Goal: Information Seeking & Learning: Understand process/instructions

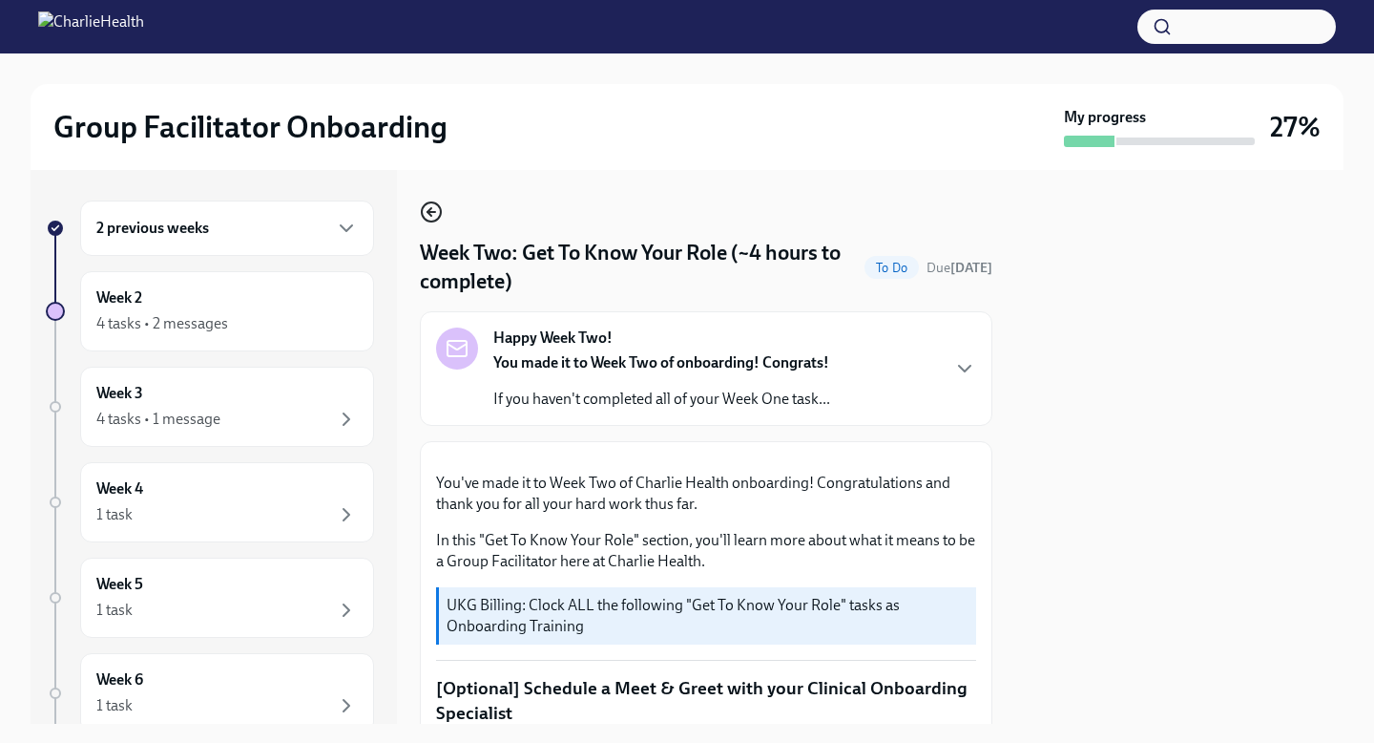
click at [432, 206] on icon "button" at bounding box center [431, 211] width 23 height 23
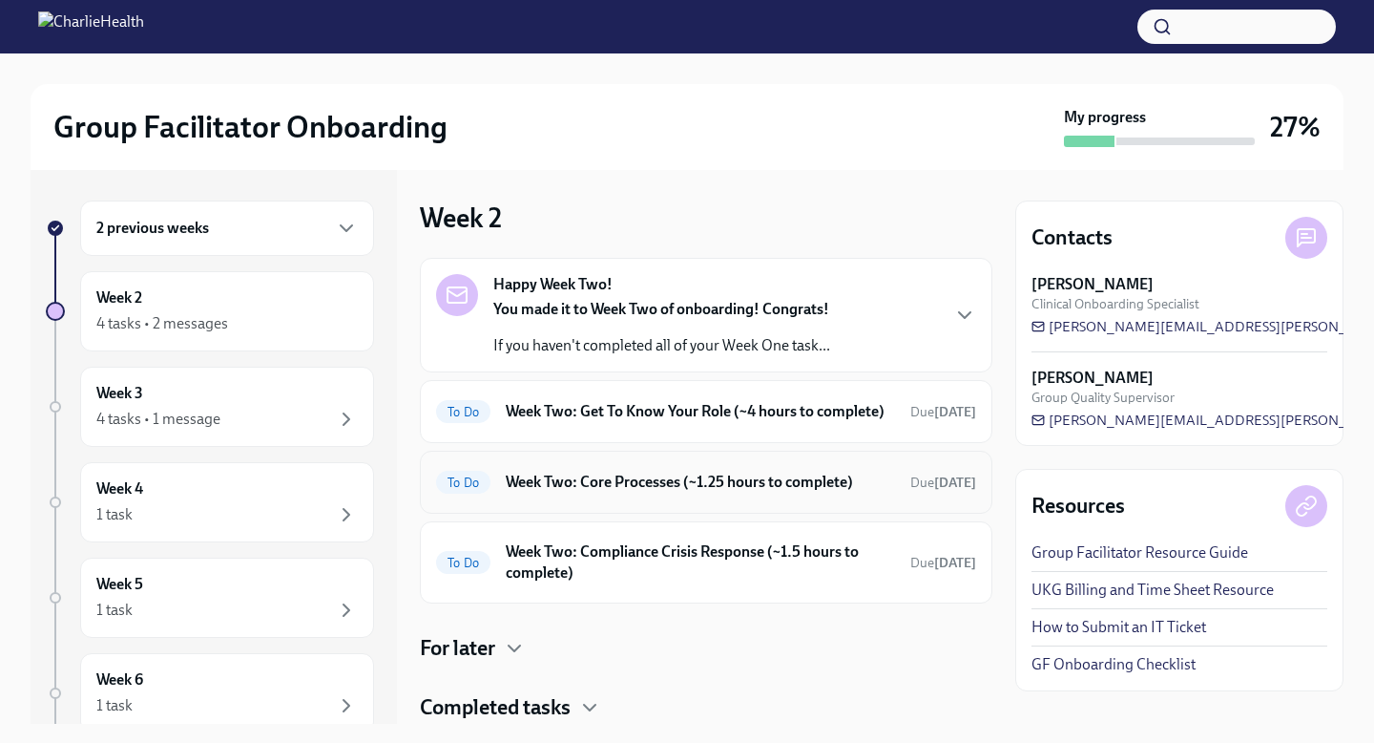
scroll to position [78, 0]
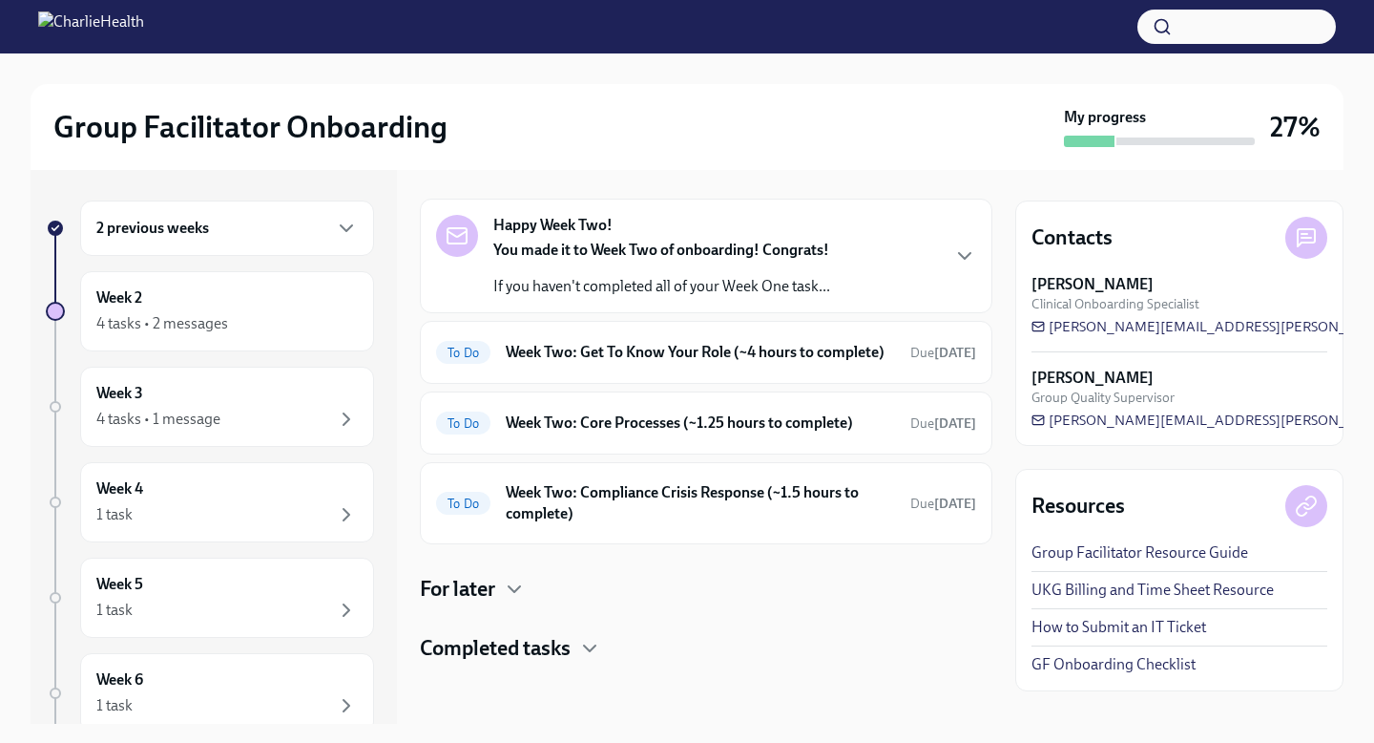
click at [554, 650] on h4 "Completed tasks" at bounding box center [495, 648] width 151 height 29
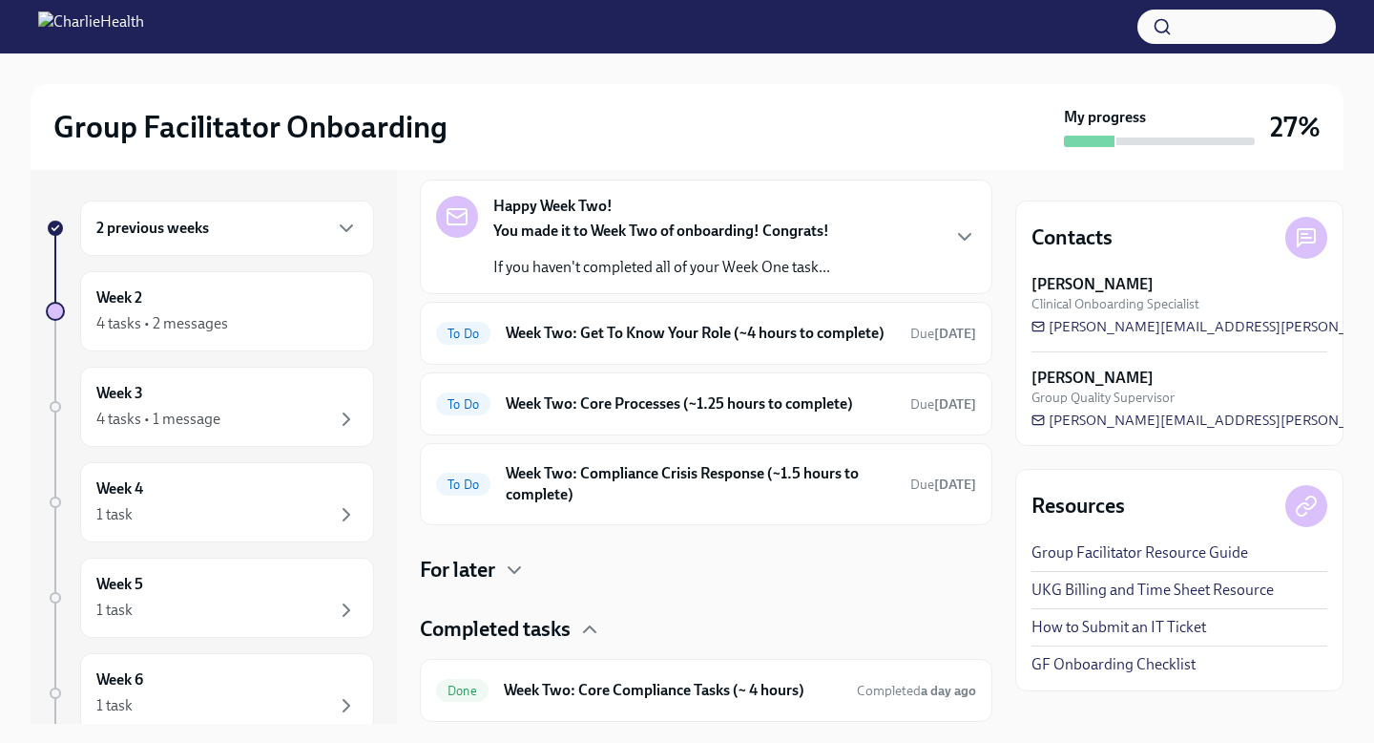
scroll to position [157, 0]
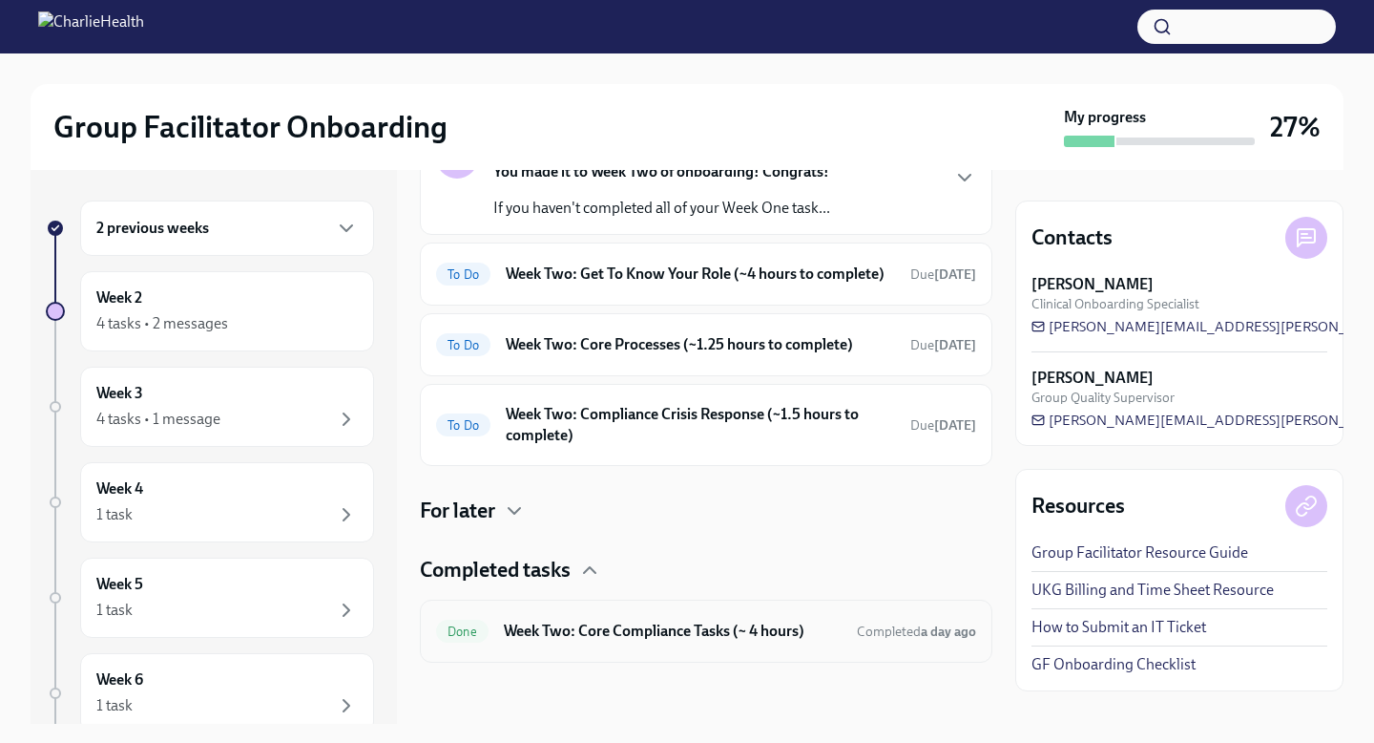
click at [576, 633] on h6 "Week Two: Core Compliance Tasks (~ 4 hours)" at bounding box center [673, 630] width 338 height 21
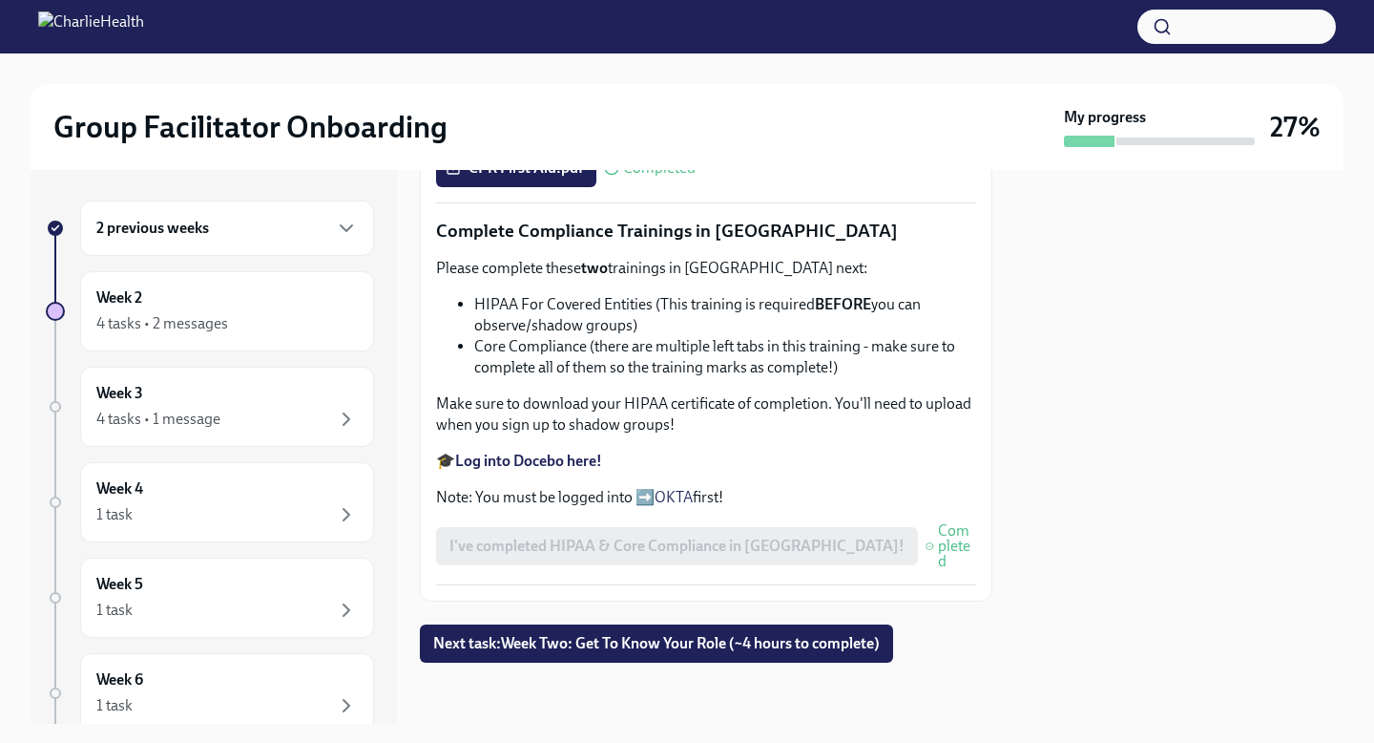
scroll to position [994, 0]
click at [574, 470] on strong "Log into Docebo here!" at bounding box center [528, 460] width 147 height 18
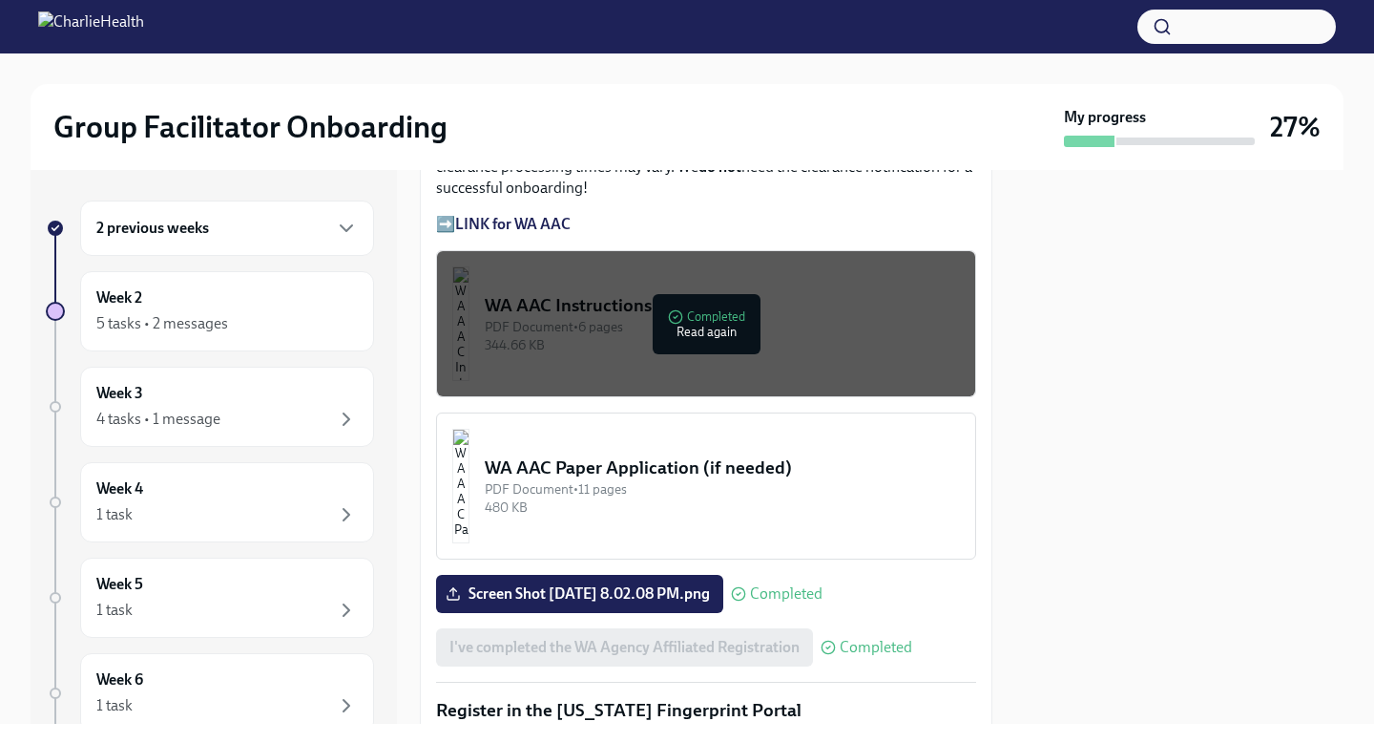
scroll to position [1717, 0]
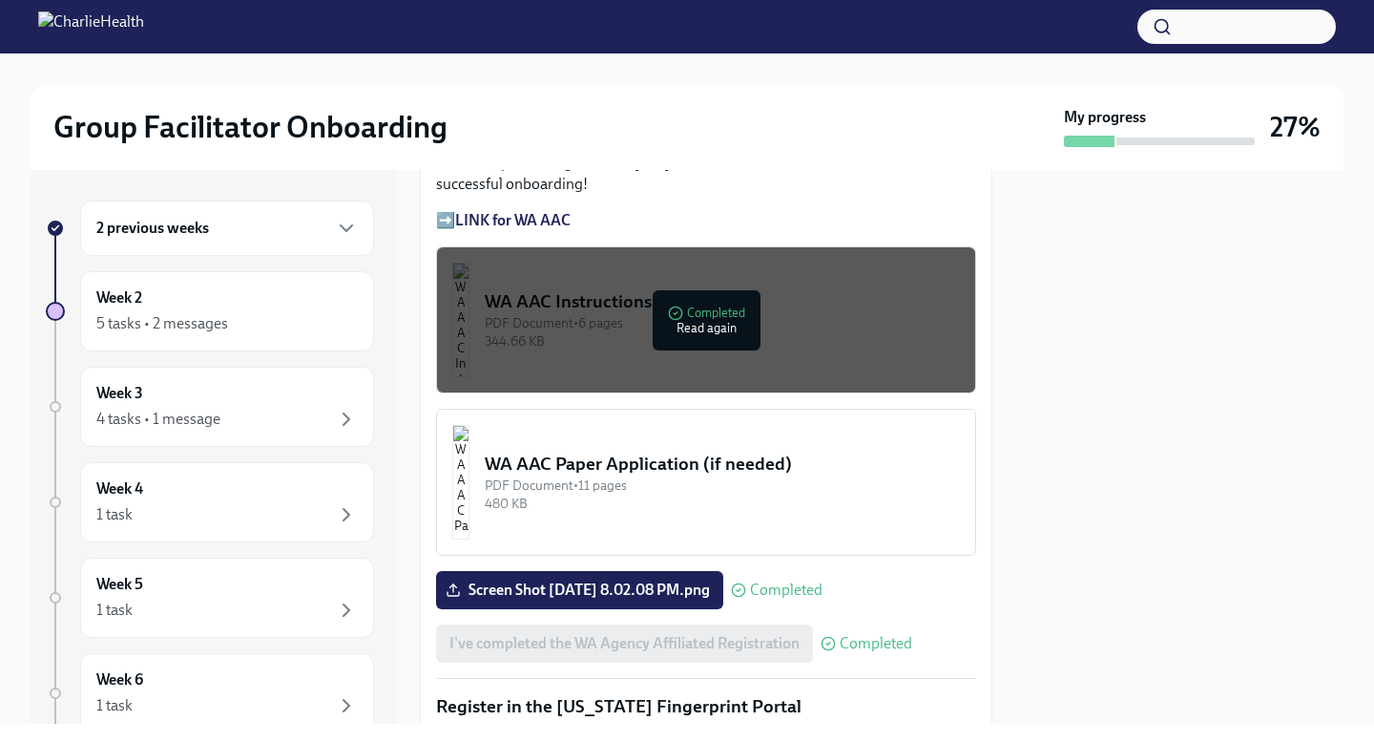
click at [581, 310] on div "WA AAC Instructions" at bounding box center [722, 301] width 475 height 25
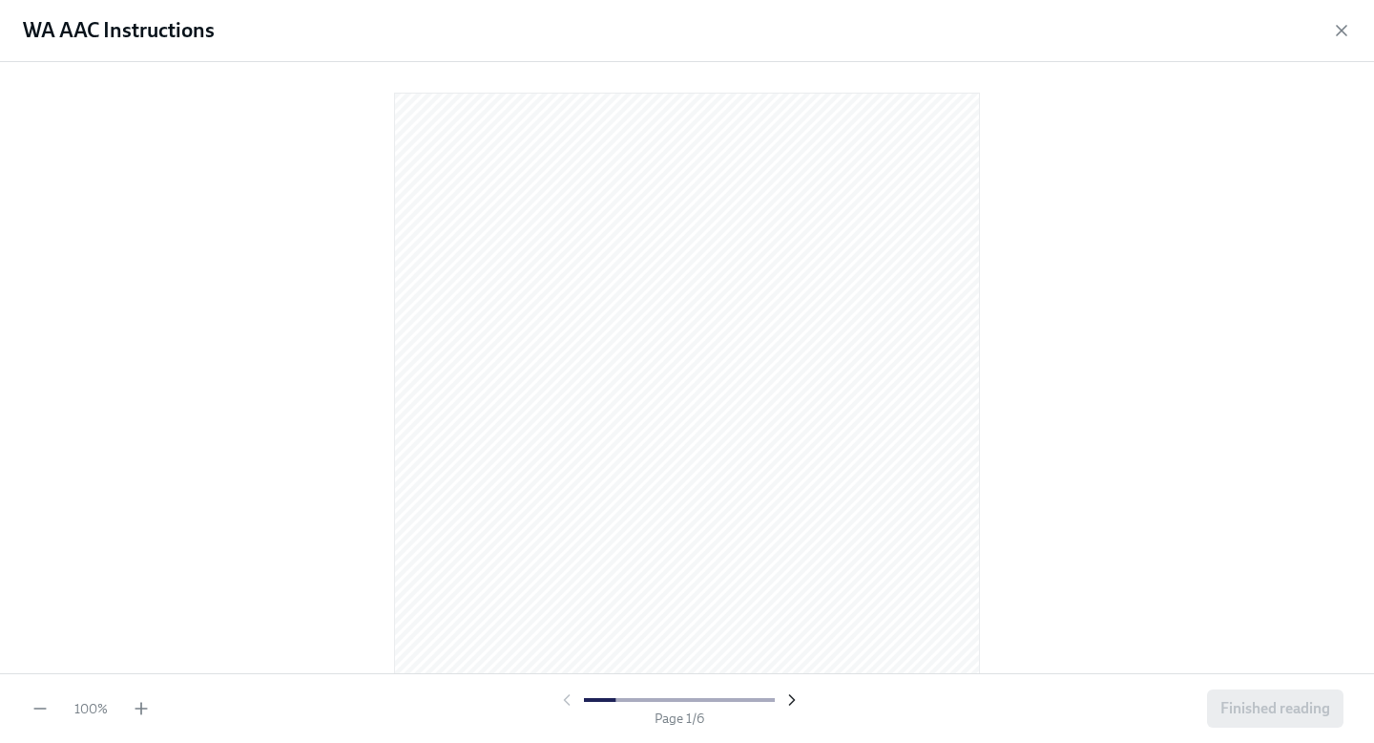
click at [790, 700] on icon "button" at bounding box center [792, 699] width 19 height 19
click at [571, 699] on icon "button" at bounding box center [566, 699] width 19 height 19
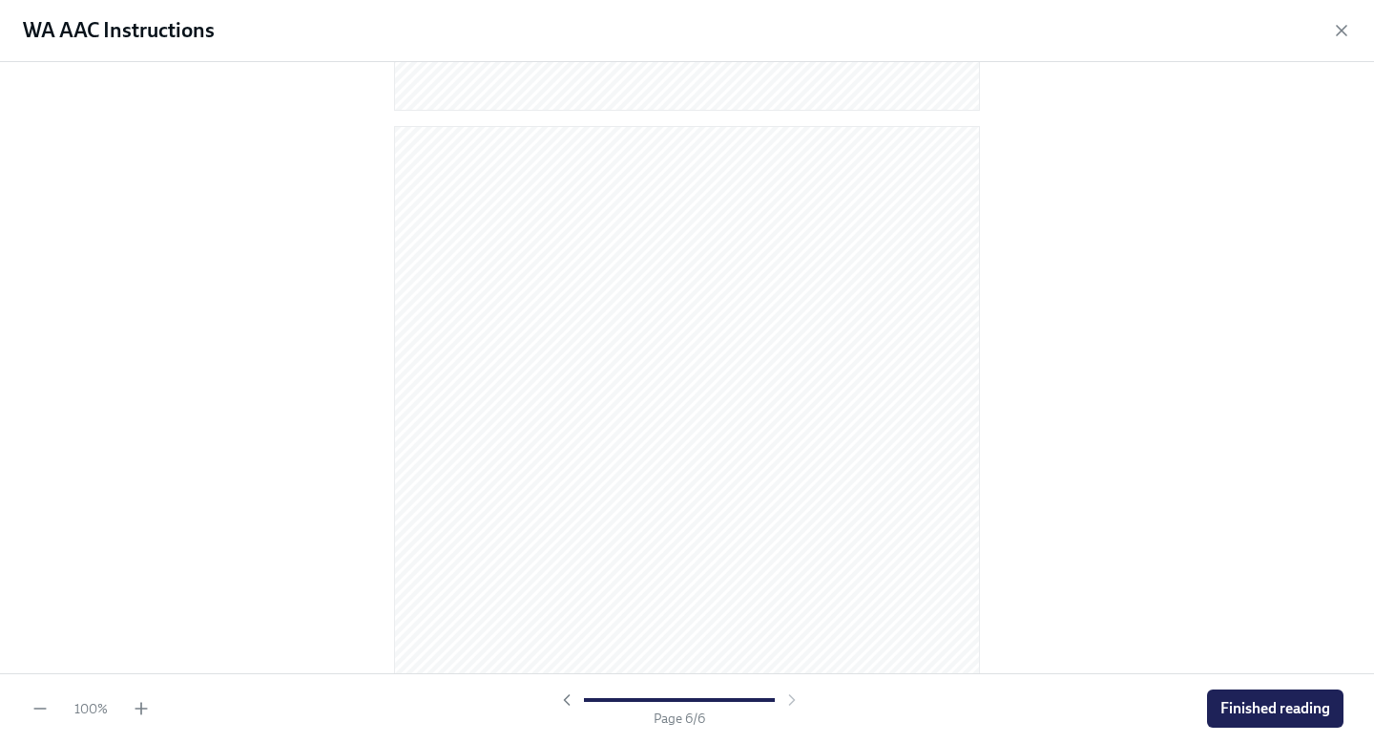
scroll to position [4043, 0]
click at [1233, 703] on span "Finished reading" at bounding box center [1276, 708] width 110 height 19
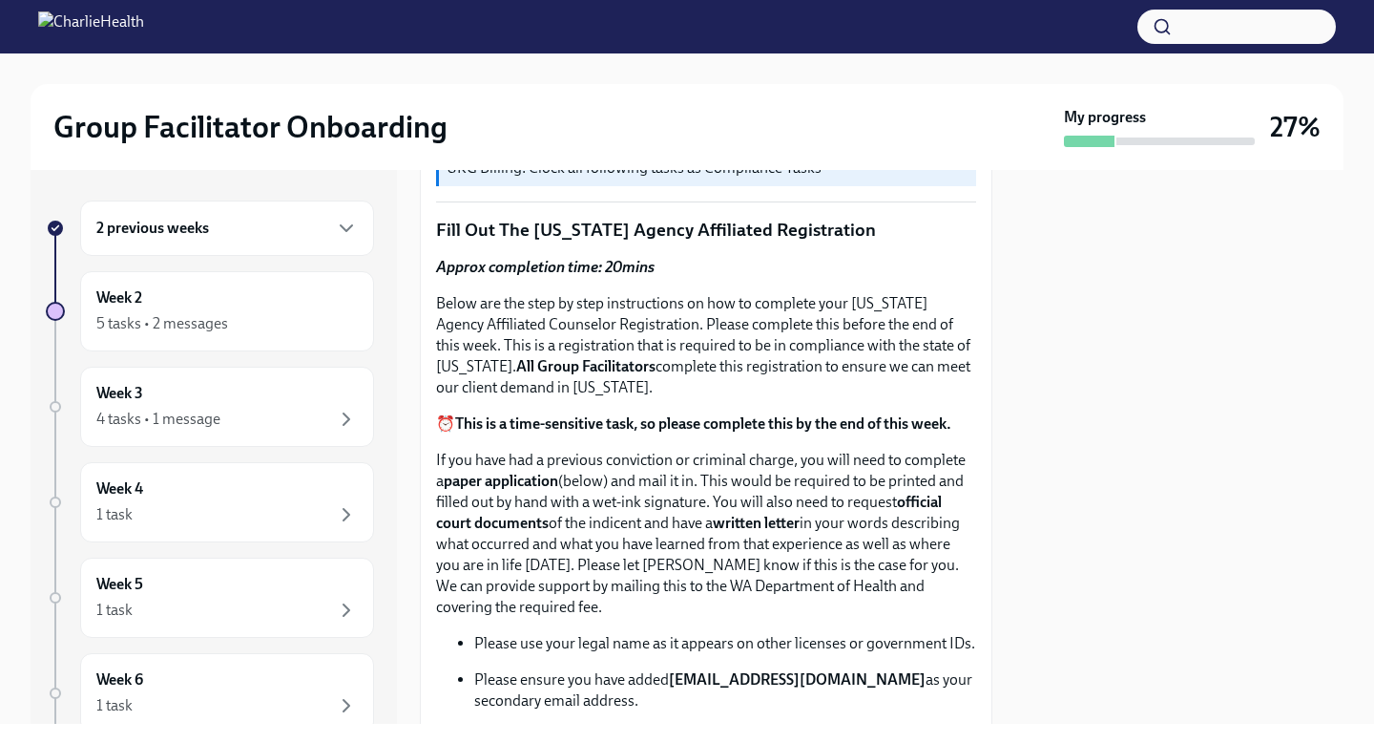
scroll to position [649, 0]
